Goal: Task Accomplishment & Management: Use online tool/utility

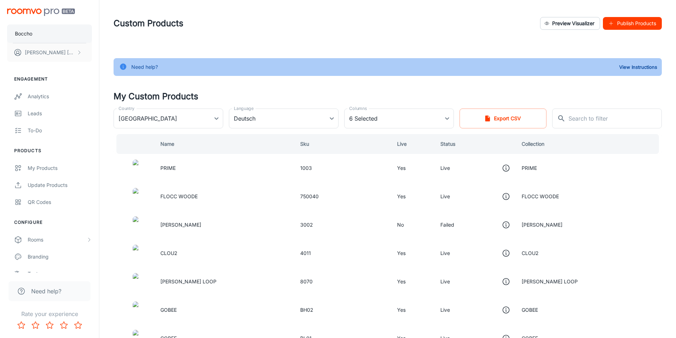
click at [41, 32] on button "Boccho" at bounding box center [49, 33] width 85 height 18
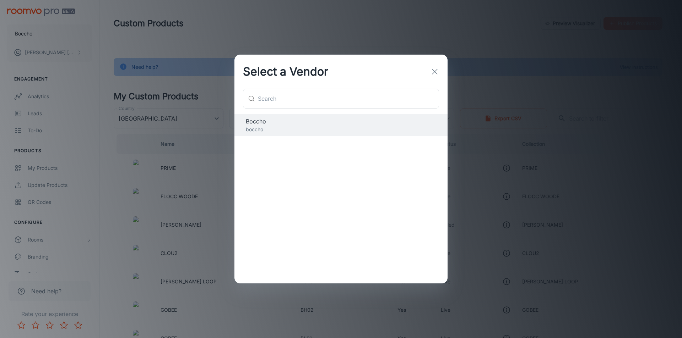
click at [431, 74] on icon "button" at bounding box center [434, 71] width 9 height 9
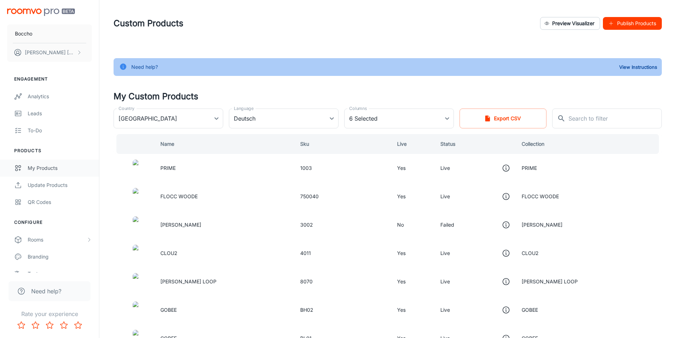
click at [39, 171] on div "My Products" at bounding box center [60, 168] width 64 height 8
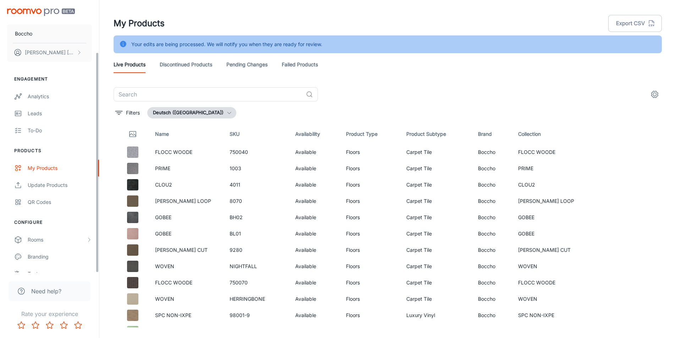
scroll to position [64, 0]
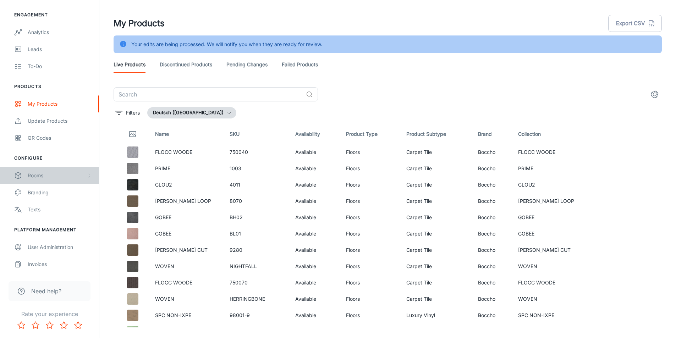
click at [50, 175] on div "Rooms" at bounding box center [57, 176] width 59 height 8
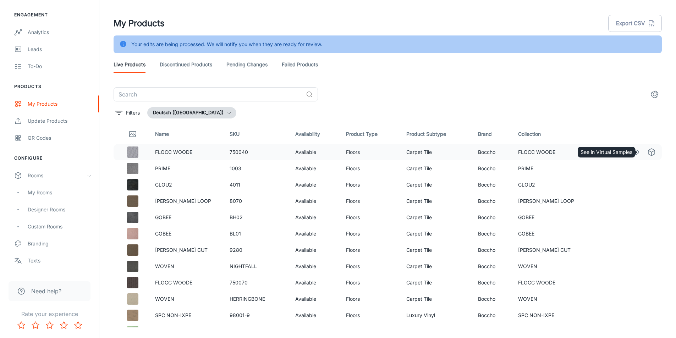
click at [648, 152] on icon "See in Virtual Samples" at bounding box center [652, 152] width 9 height 9
click at [45, 177] on div "Rooms" at bounding box center [57, 176] width 59 height 8
click at [51, 197] on div "My Rooms" at bounding box center [49, 192] width 99 height 17
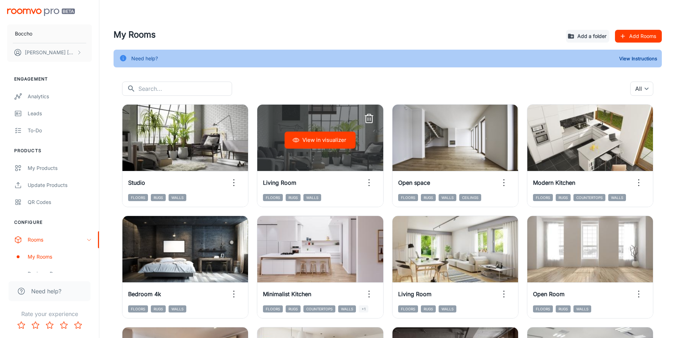
click at [341, 143] on button "View in visualizer" at bounding box center [320, 140] width 71 height 17
